Goal: Task Accomplishment & Management: Manage account settings

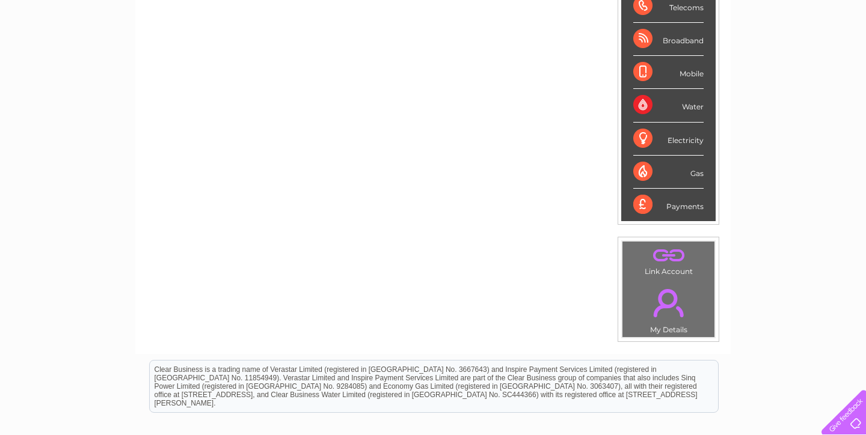
scroll to position [216, 0]
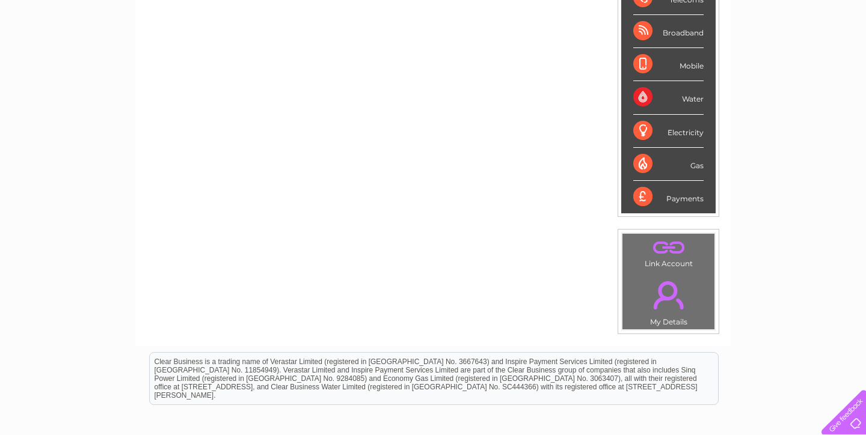
click at [670, 300] on link "." at bounding box center [668, 295] width 86 height 42
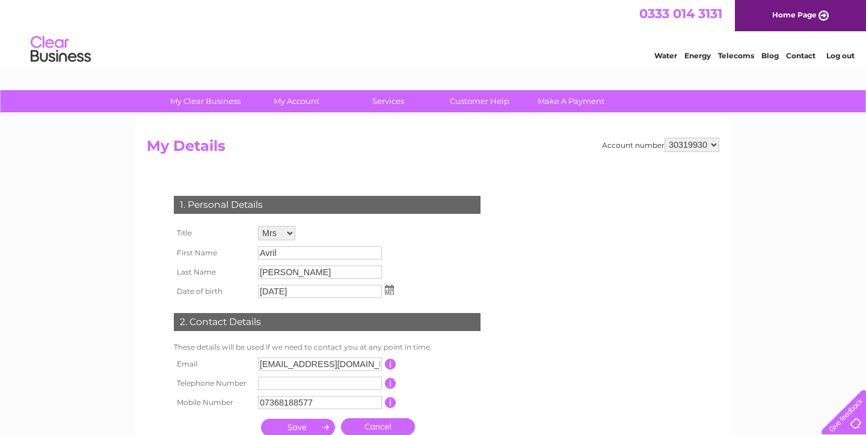
scroll to position [1, 0]
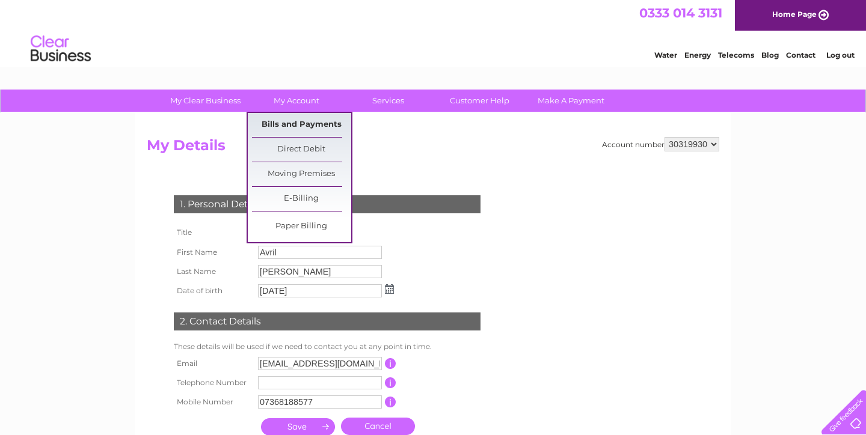
click at [286, 124] on link "Bills and Payments" at bounding box center [301, 125] width 99 height 24
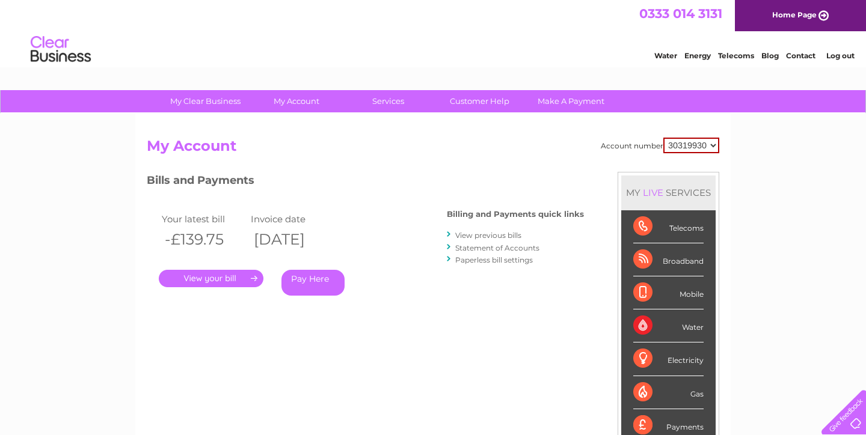
click at [197, 275] on link "." at bounding box center [211, 278] width 105 height 17
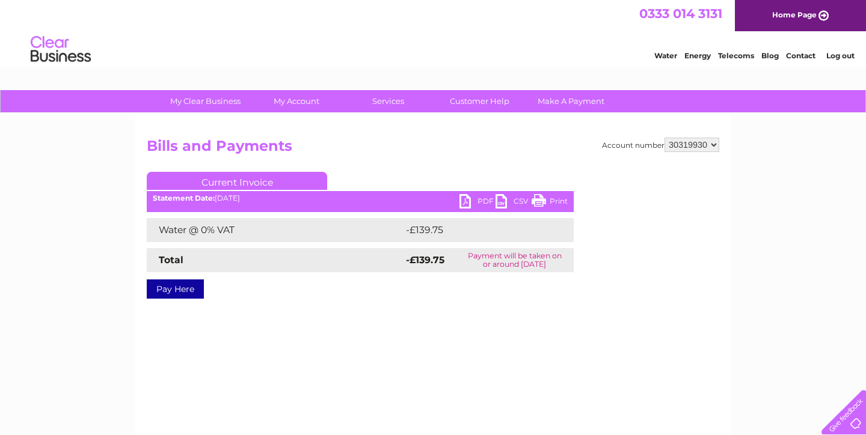
click at [477, 200] on link "PDF" at bounding box center [477, 202] width 36 height 17
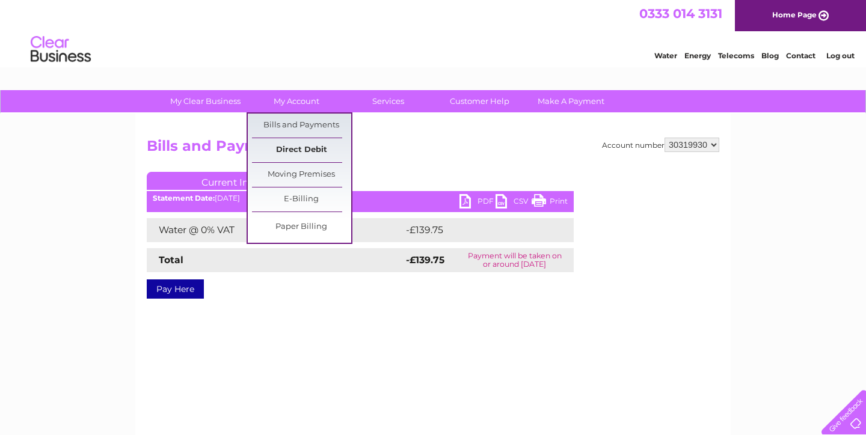
click at [301, 144] on link "Direct Debit" at bounding box center [301, 150] width 99 height 24
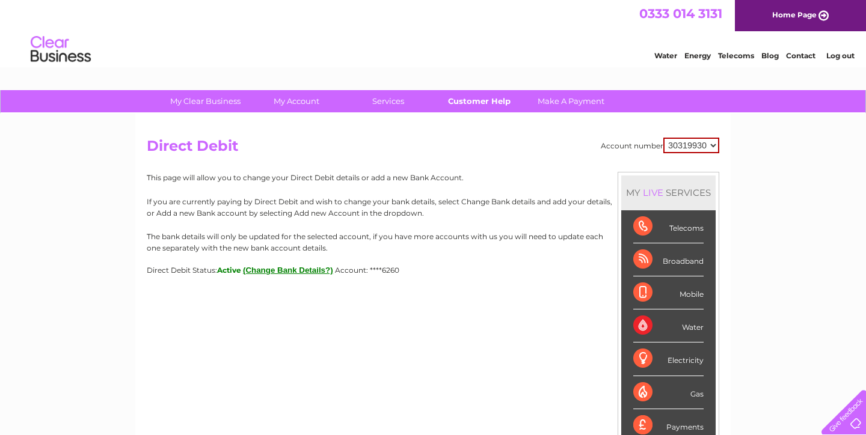
click at [474, 102] on link "Customer Help" at bounding box center [479, 101] width 99 height 22
